Goal: Information Seeking & Learning: Learn about a topic

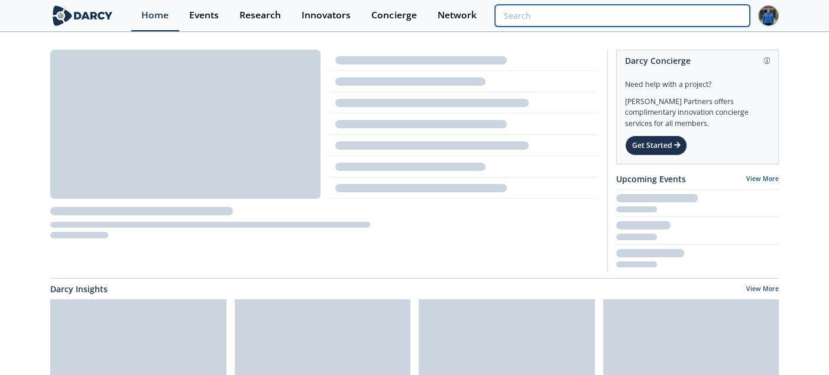
click at [692, 12] on input "search" at bounding box center [622, 16] width 255 height 22
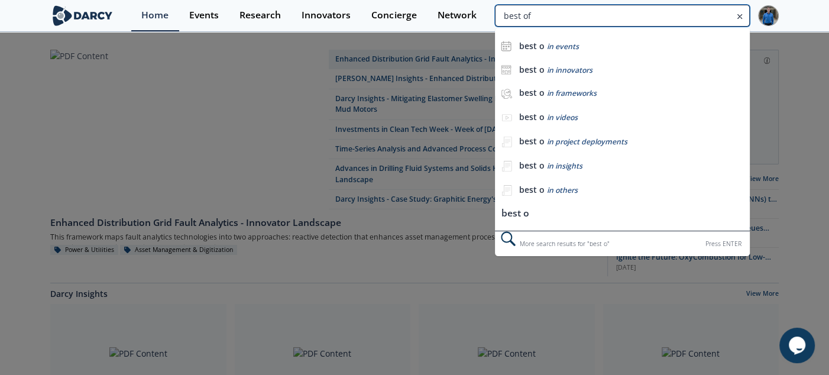
type input "best of"
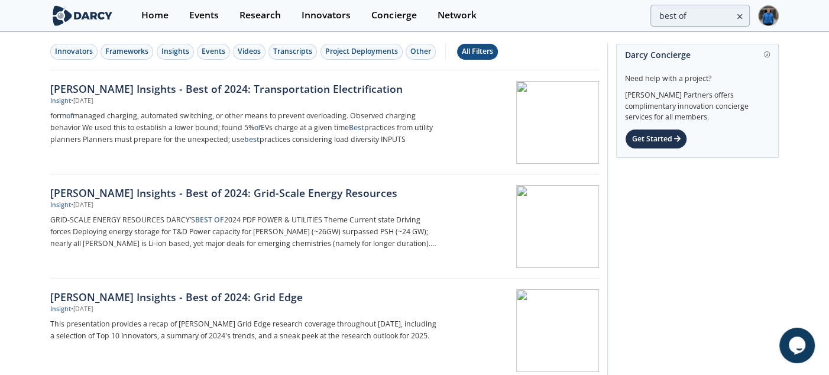
click at [474, 54] on div "All Filters" at bounding box center [477, 51] width 31 height 11
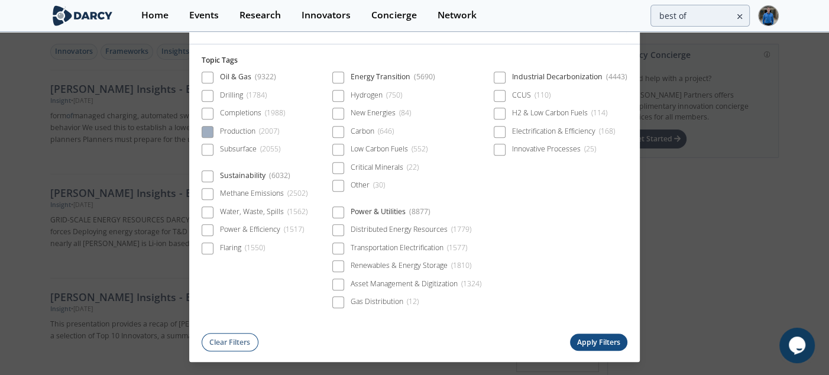
click at [247, 128] on div "Production ( 2007 )" at bounding box center [250, 131] width 60 height 11
click at [596, 339] on button "Apply Filters" at bounding box center [599, 342] width 58 height 17
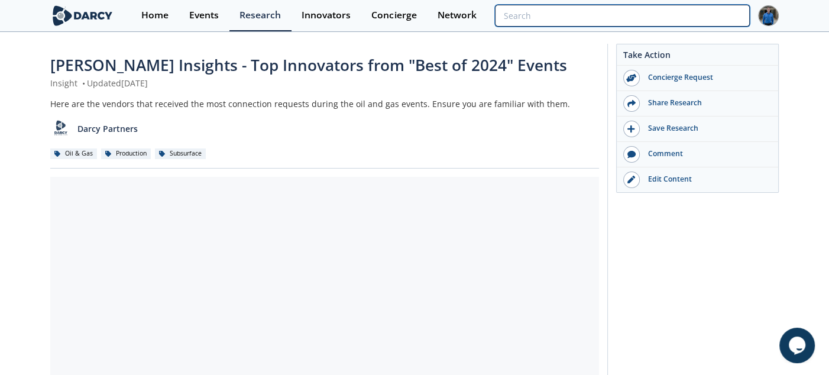
click at [682, 7] on input "search" at bounding box center [622, 16] width 255 height 22
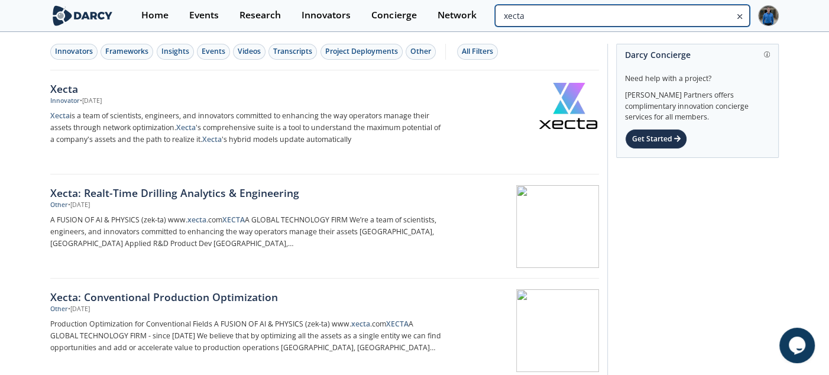
click at [699, 15] on input "xecta" at bounding box center [622, 16] width 255 height 22
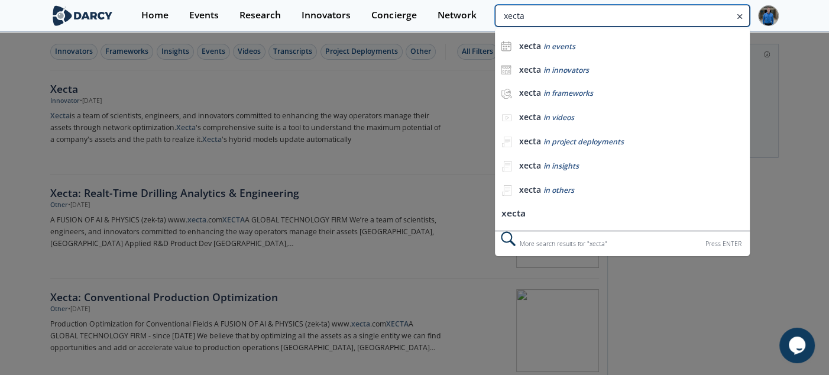
click at [699, 15] on input "xecta" at bounding box center [622, 16] width 255 height 22
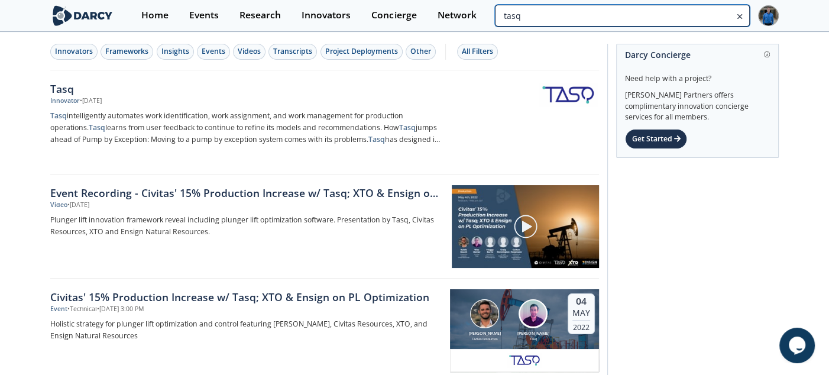
click at [682, 17] on input "tasq" at bounding box center [622, 16] width 255 height 22
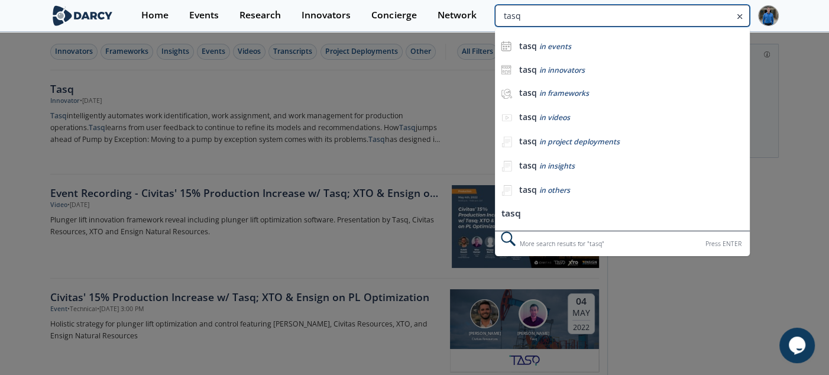
click at [682, 17] on input "tasq" at bounding box center [622, 16] width 255 height 22
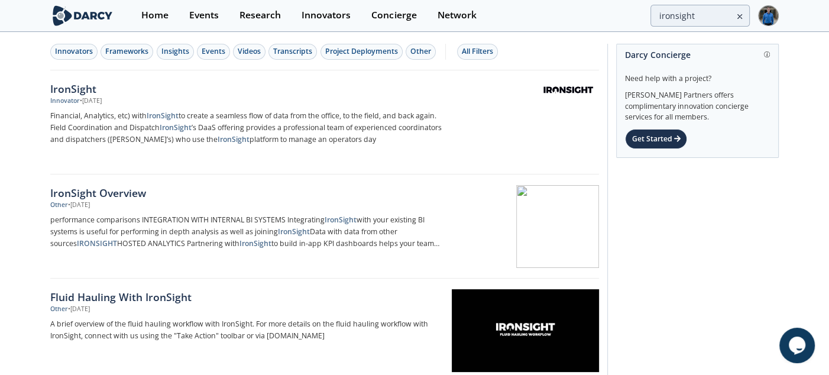
drag, startPoint x: 701, startPoint y: 32, endPoint x: 701, endPoint y: 24, distance: 8.3
click at [701, 32] on body "Home Events Research Innovators Concierge Network ironsight Innovators Framewor…" at bounding box center [414, 187] width 829 height 375
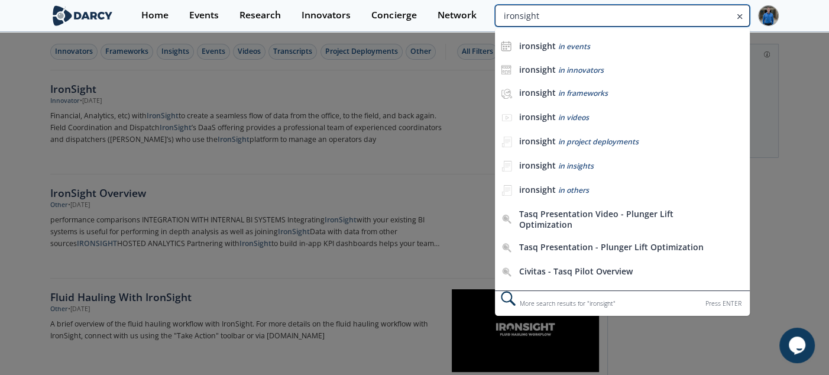
click at [701, 24] on input "ironsight" at bounding box center [622, 16] width 255 height 22
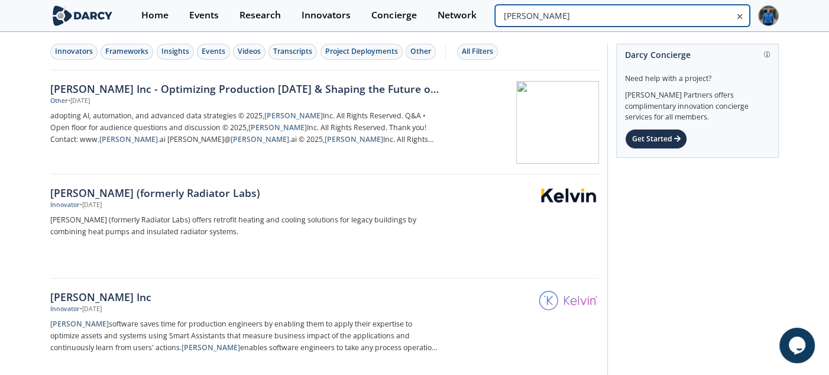
click at [671, 14] on input "kelvin" at bounding box center [622, 16] width 255 height 22
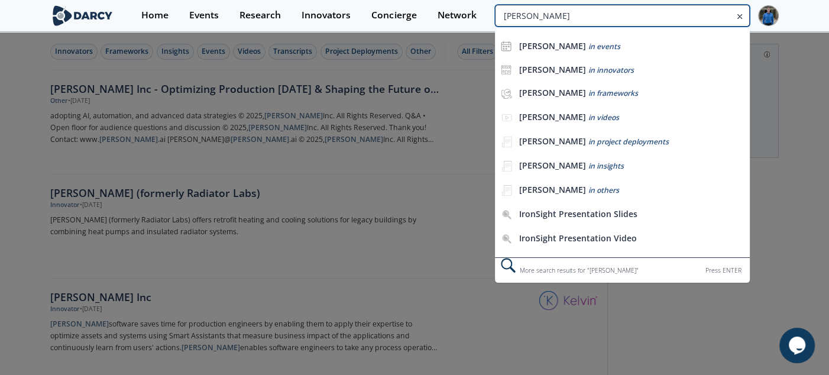
click at [671, 14] on input "kelvin" at bounding box center [622, 16] width 255 height 22
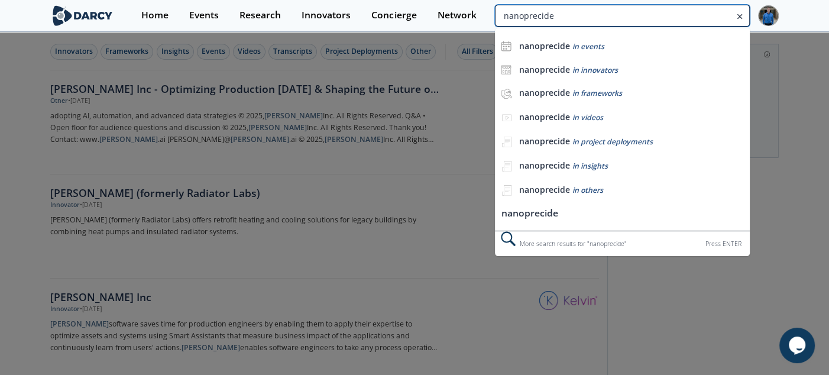
type input "nanoprecide"
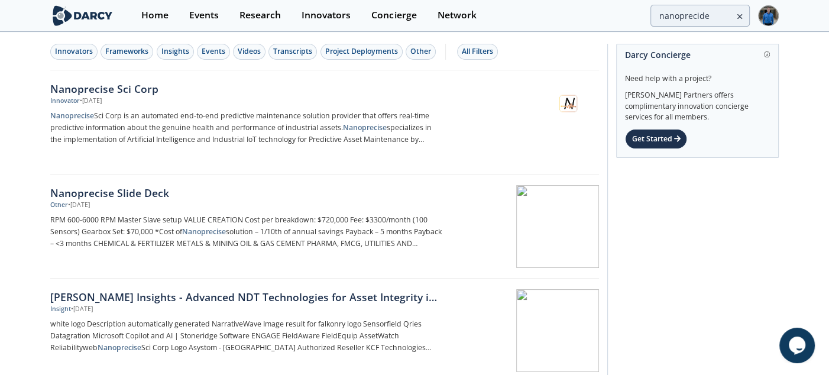
click at [63, 61] on div "Innovators Frameworks Insights Events Videos Transcripts Project Deployments Ot…" at bounding box center [324, 51] width 549 height 37
click at [63, 60] on div "Innovators Frameworks Insights Events Videos Transcripts Project Deployments Ot…" at bounding box center [324, 51] width 549 height 37
click at [117, 89] on div "Nanoprecise Sci Corp" at bounding box center [246, 88] width 392 height 15
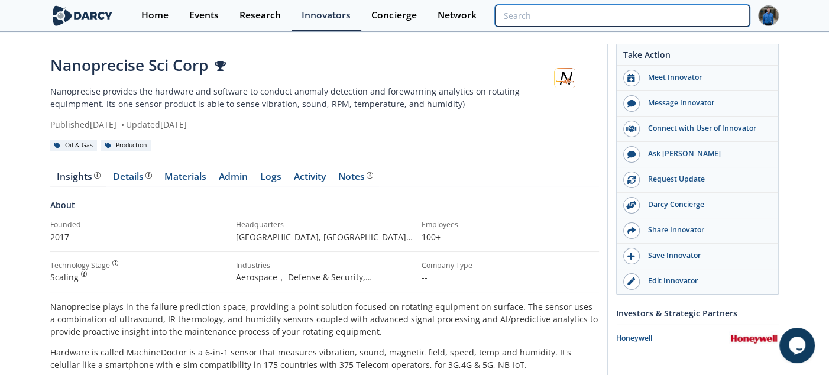
click at [694, 14] on input "search" at bounding box center [622, 16] width 255 height 22
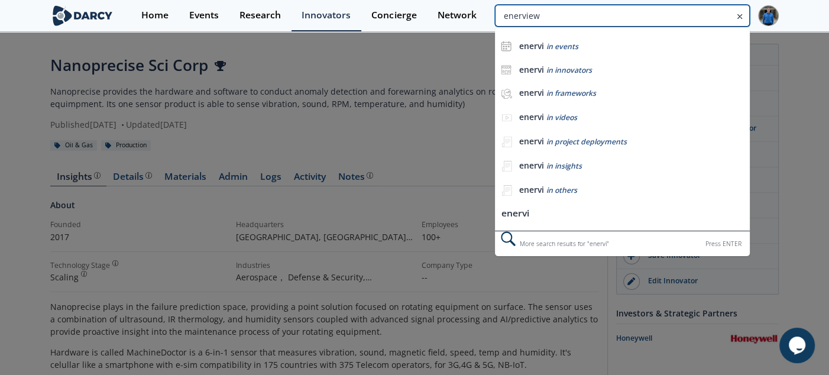
type input "enerview"
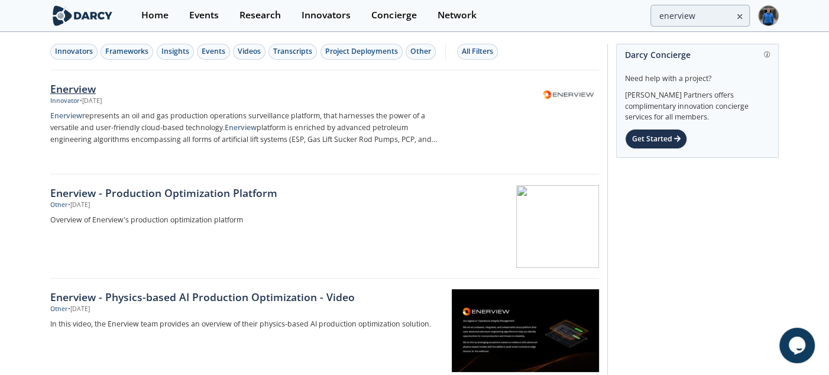
click at [76, 93] on div "Enerview" at bounding box center [246, 88] width 392 height 15
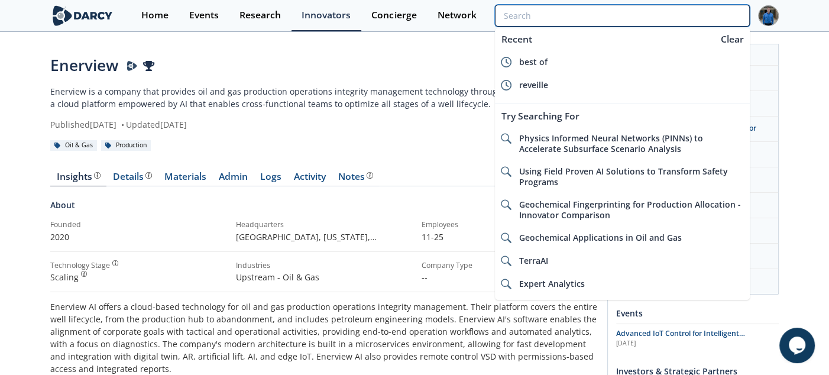
click at [696, 18] on input "search" at bounding box center [622, 16] width 255 height 22
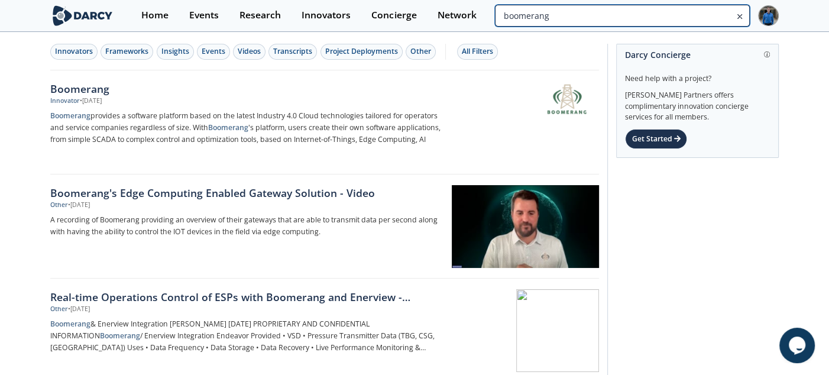
click at [686, 8] on input "boomerang" at bounding box center [622, 16] width 255 height 22
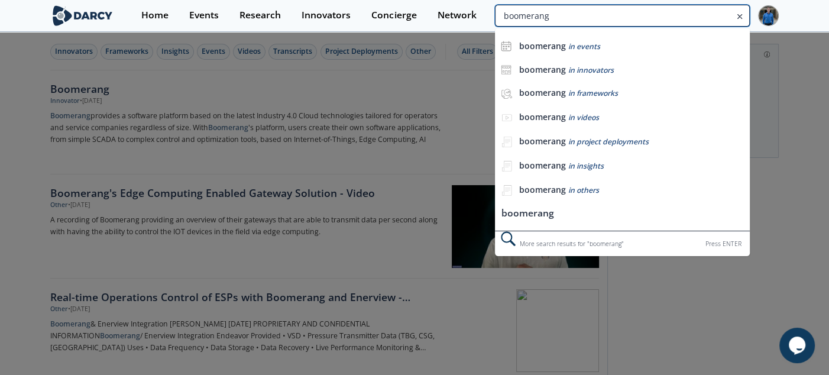
click at [686, 8] on input "boomerang" at bounding box center [622, 16] width 255 height 22
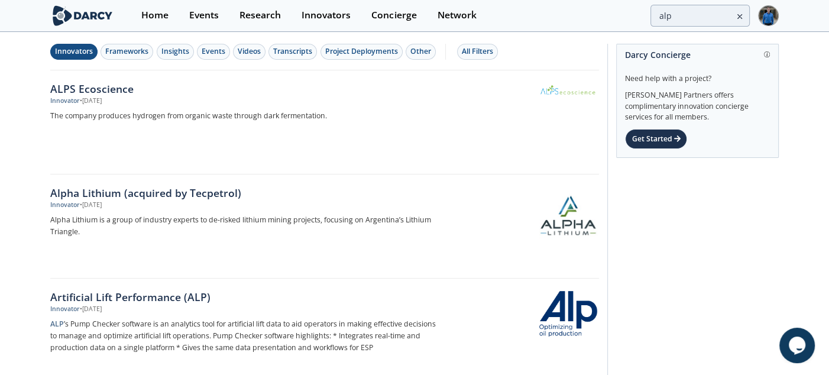
click at [72, 53] on div "Innovators" at bounding box center [74, 51] width 38 height 11
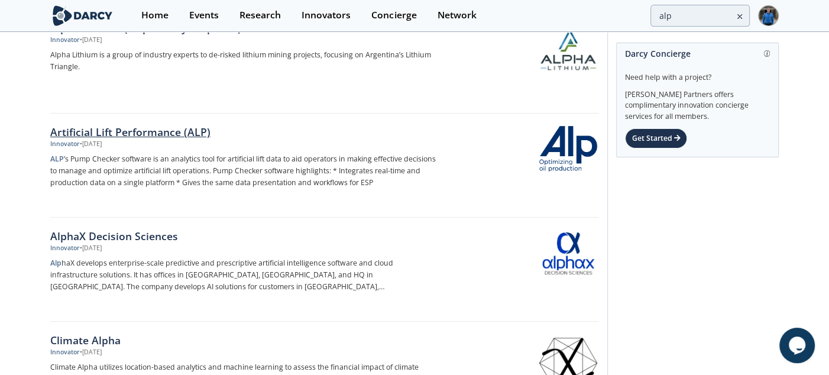
scroll to position [177, 0]
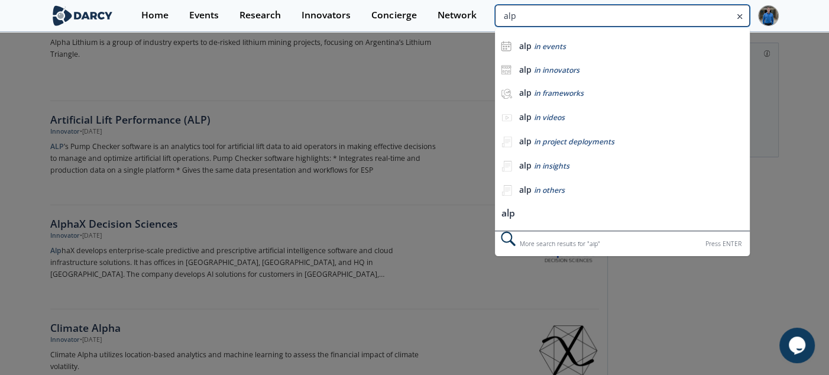
click at [692, 12] on input "alp" at bounding box center [622, 16] width 255 height 22
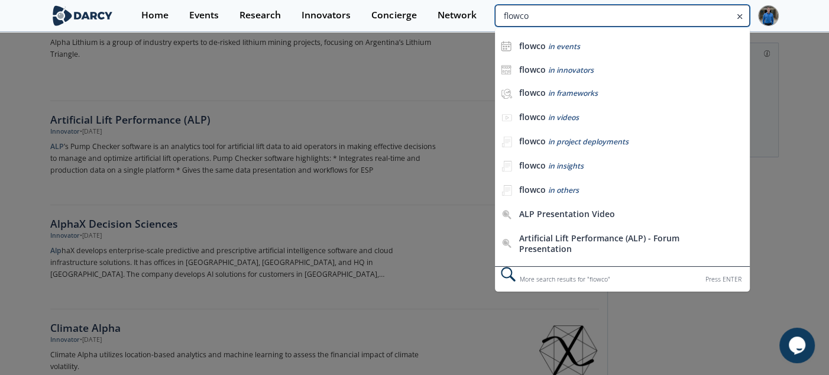
type input "flowco"
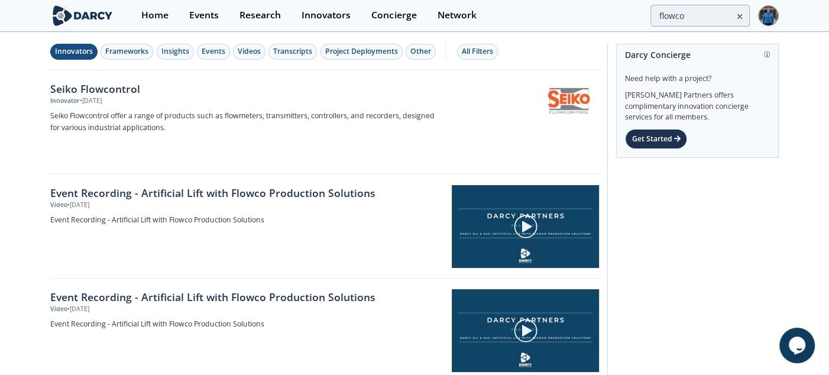
click at [73, 52] on div "Innovators" at bounding box center [74, 51] width 38 height 11
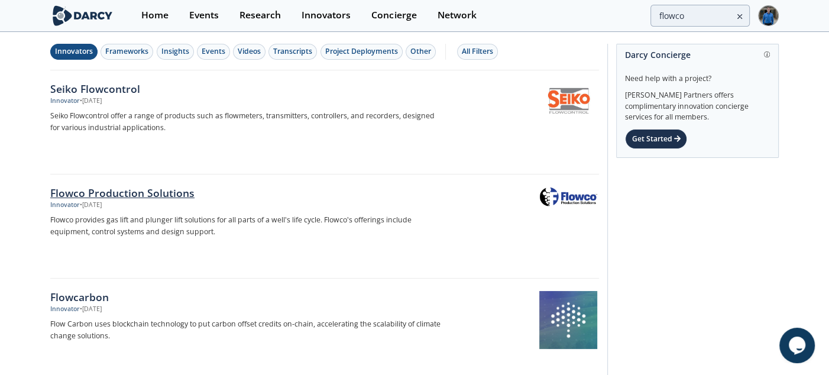
click at [164, 185] on div "Flowco Production Solutions" at bounding box center [246, 192] width 392 height 15
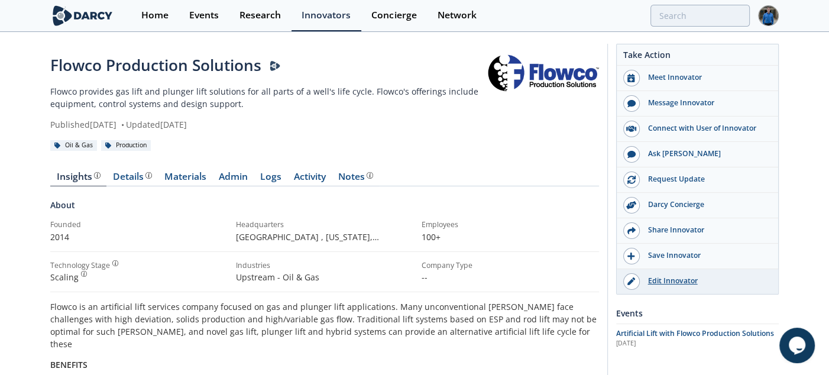
click at [661, 288] on link "Edit Innovator" at bounding box center [698, 281] width 162 height 25
type input "flowco"
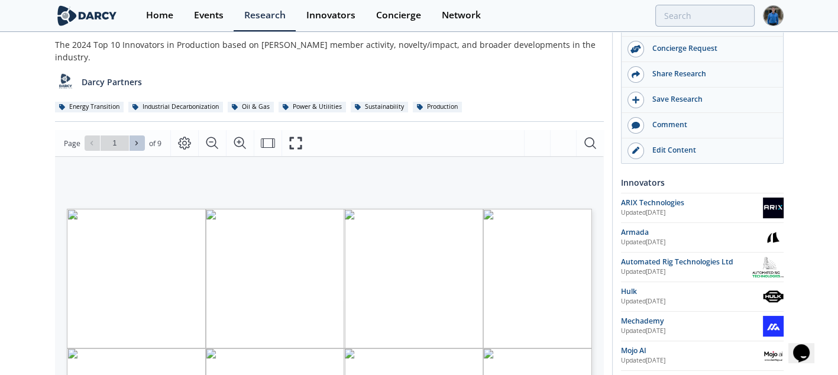
click at [142, 135] on button at bounding box center [137, 142] width 15 height 15
type input "2"
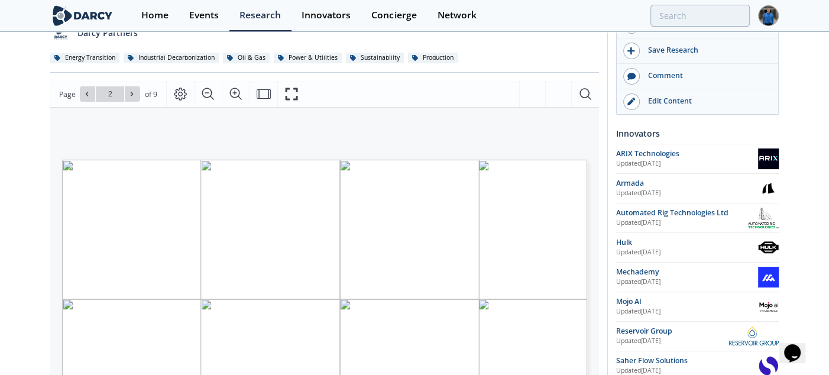
scroll to position [177, 0]
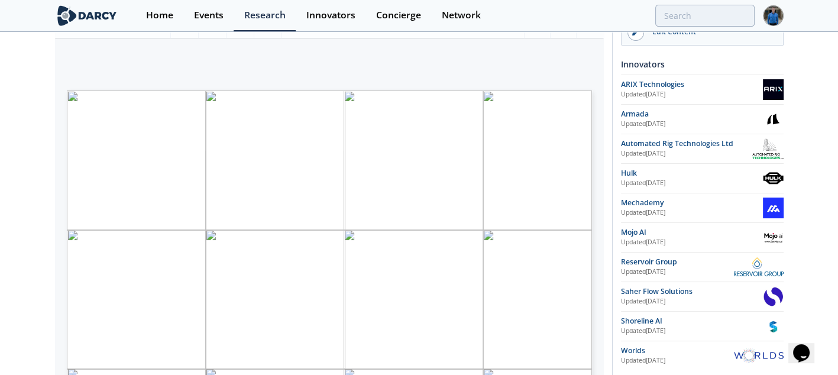
type input "4"
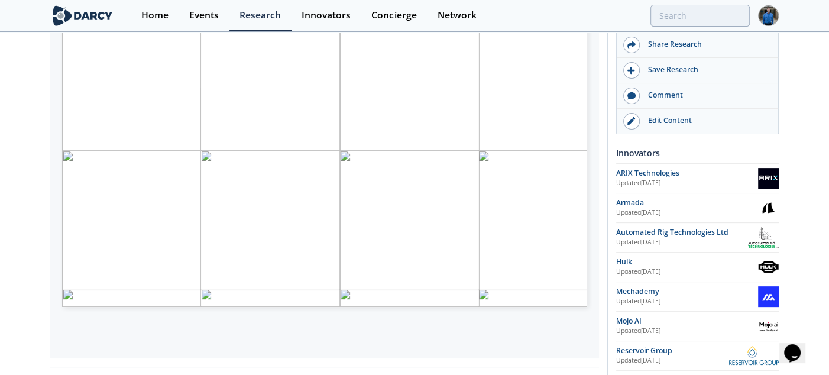
scroll to position [237, 0]
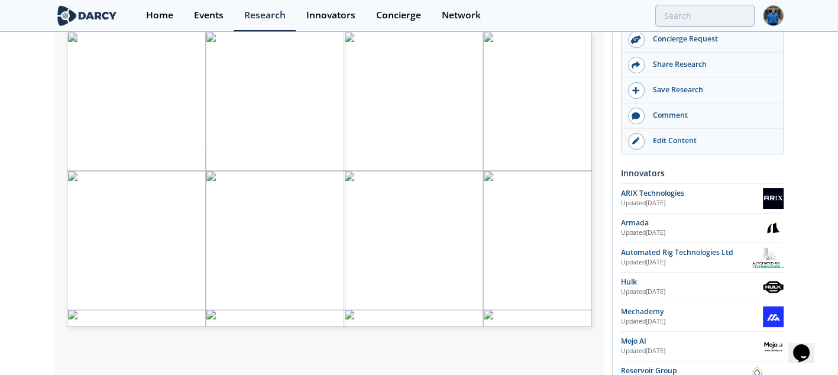
type input "4"
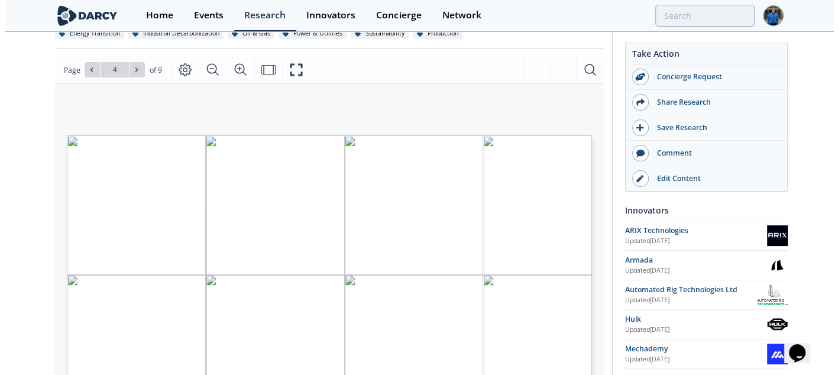
scroll to position [118, 0]
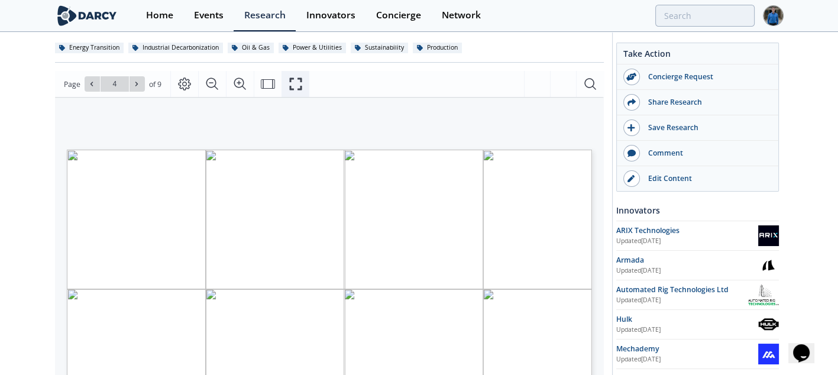
click at [305, 71] on button "Fullscreen" at bounding box center [296, 84] width 28 height 26
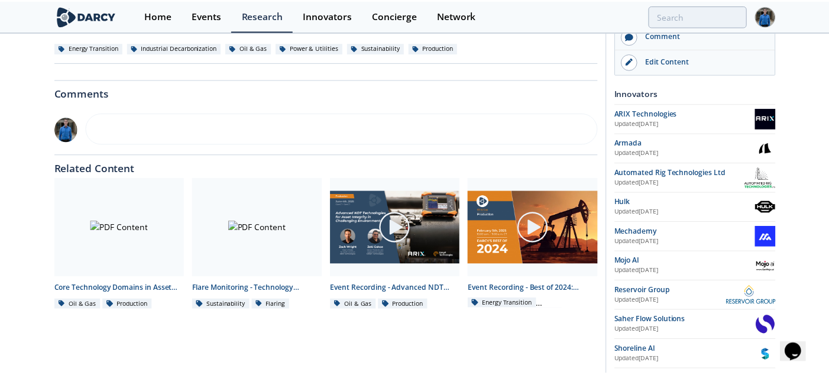
scroll to position [0, 0]
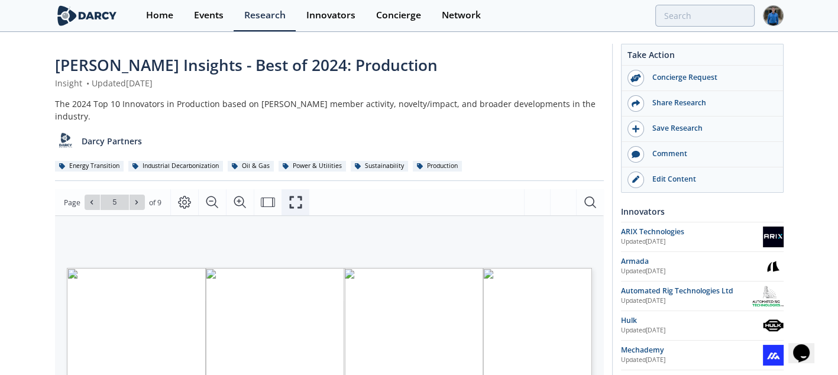
click at [294, 195] on icon "Fullscreen" at bounding box center [296, 202] width 14 height 14
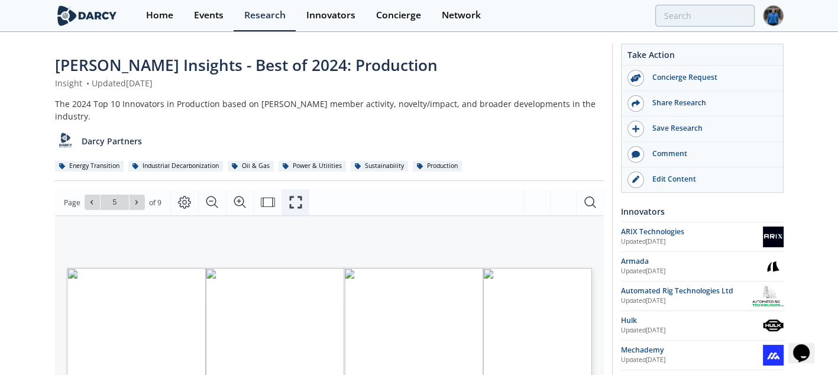
click at [293, 195] on icon "Fullscreen" at bounding box center [296, 202] width 14 height 14
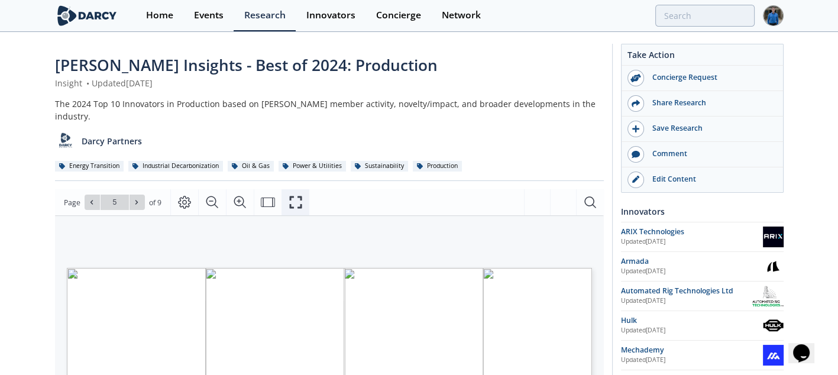
drag, startPoint x: 285, startPoint y: 192, endPoint x: 299, endPoint y: 263, distance: 72.5
click at [285, 192] on button "Fullscreen" at bounding box center [296, 202] width 28 height 26
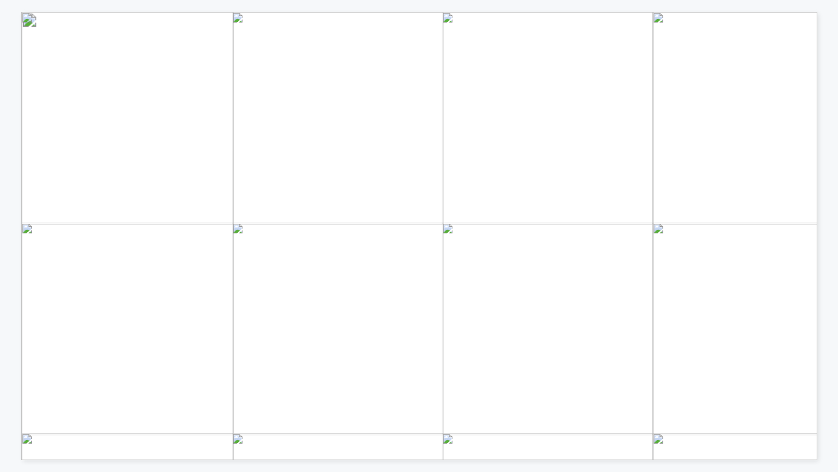
click at [311, 134] on span "Page 5" at bounding box center [692, 373] width 1176 height 661
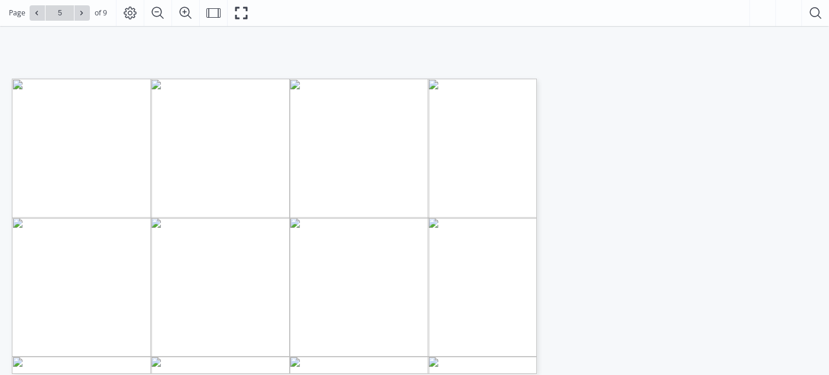
scroll to position [177, 0]
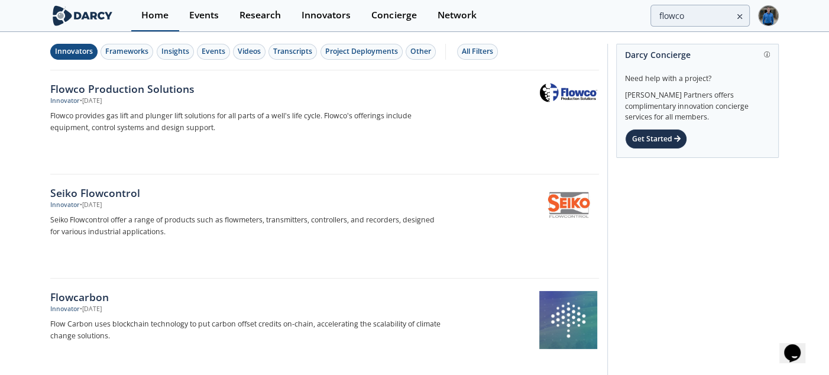
click at [154, 15] on div "Home" at bounding box center [154, 15] width 27 height 9
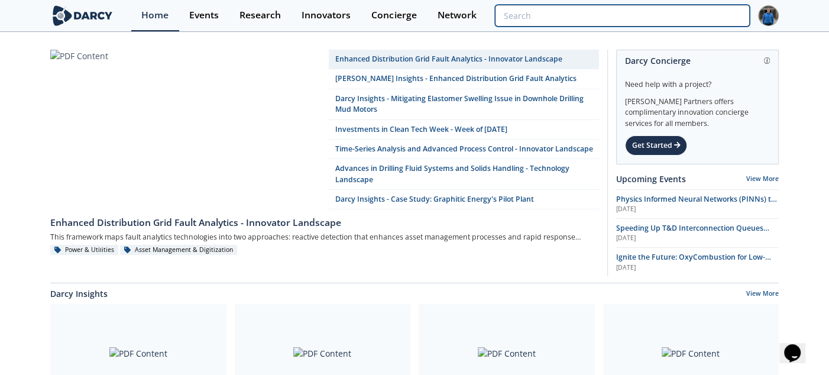
click at [678, 13] on input "search" at bounding box center [622, 16] width 255 height 22
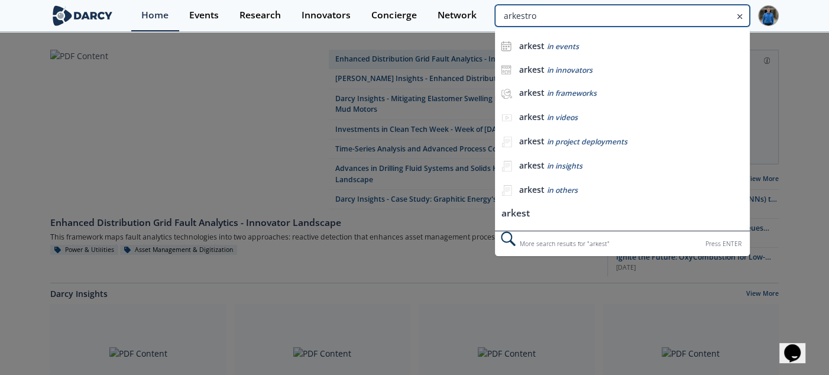
type input "arkestro"
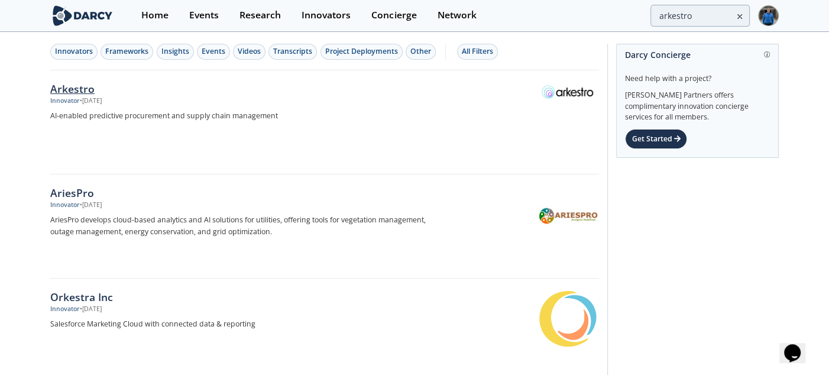
click at [82, 92] on div "Arkestro" at bounding box center [246, 88] width 392 height 15
